Goal: Navigation & Orientation: Find specific page/section

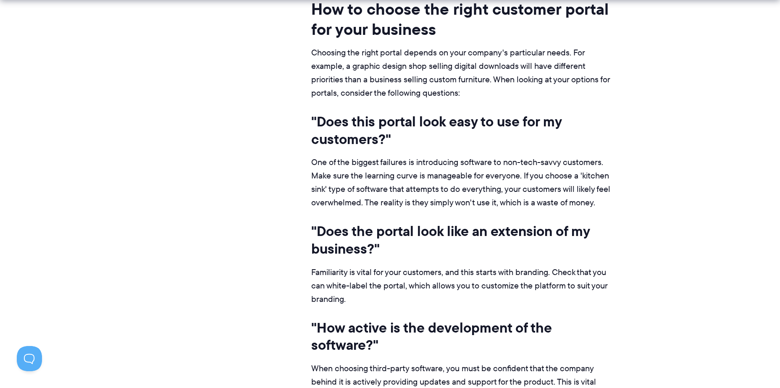
scroll to position [9066, 0]
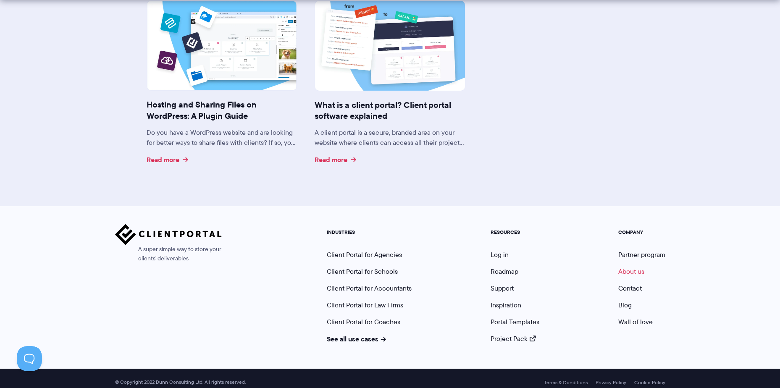
click at [635, 267] on link "About us" at bounding box center [631, 272] width 26 height 10
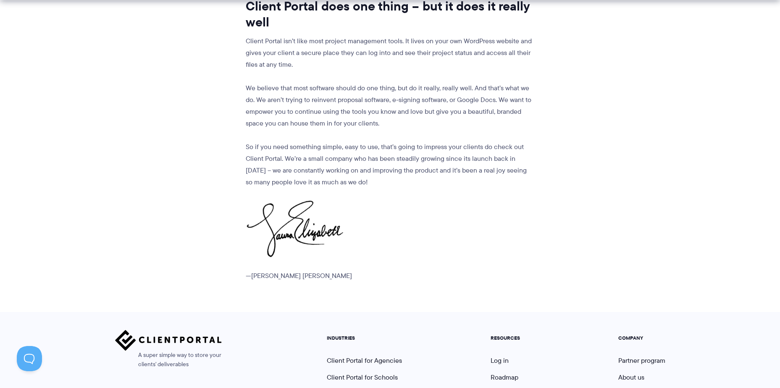
scroll to position [1049, 0]
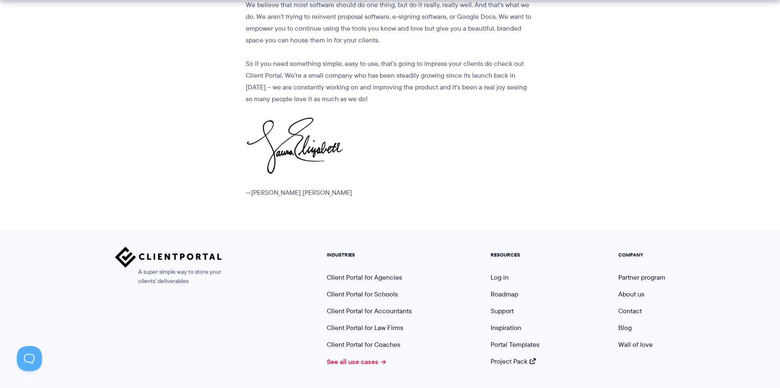
click at [362, 356] on link "See all use cases" at bounding box center [357, 361] width 60 height 10
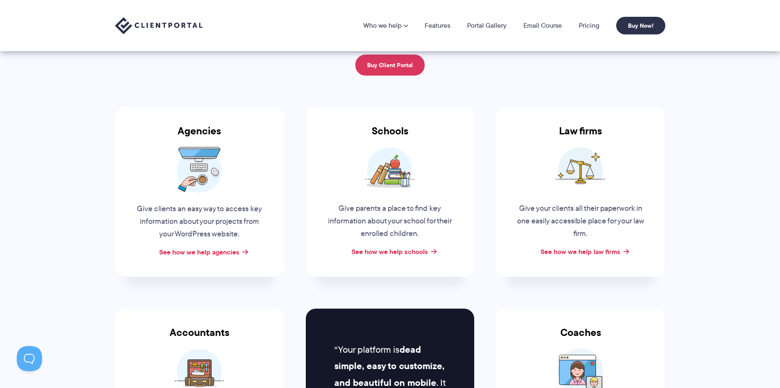
scroll to position [84, 0]
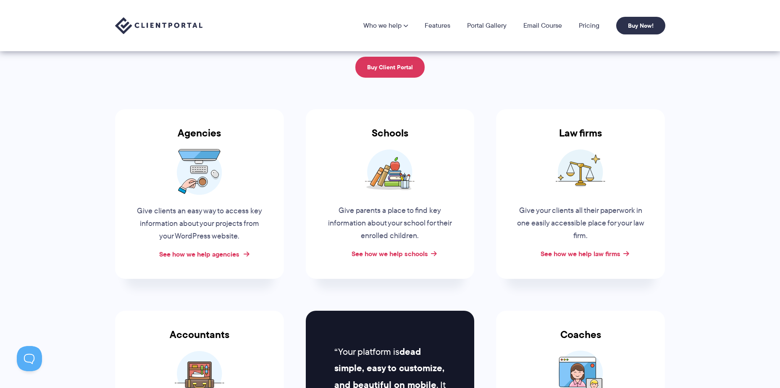
click at [233, 250] on link "See how we help agencies" at bounding box center [199, 254] width 80 height 10
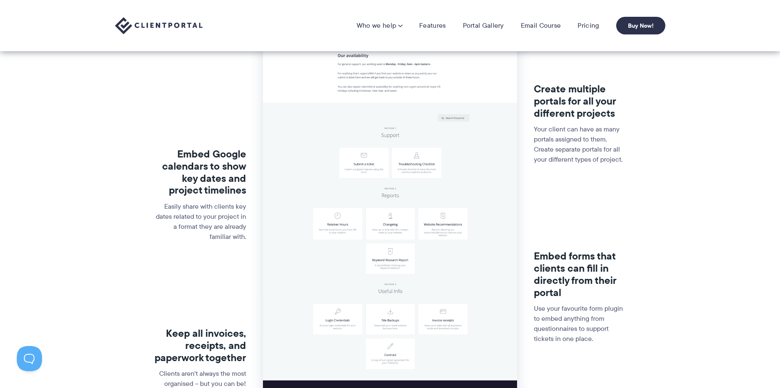
scroll to position [126, 0]
